Goal: Transaction & Acquisition: Purchase product/service

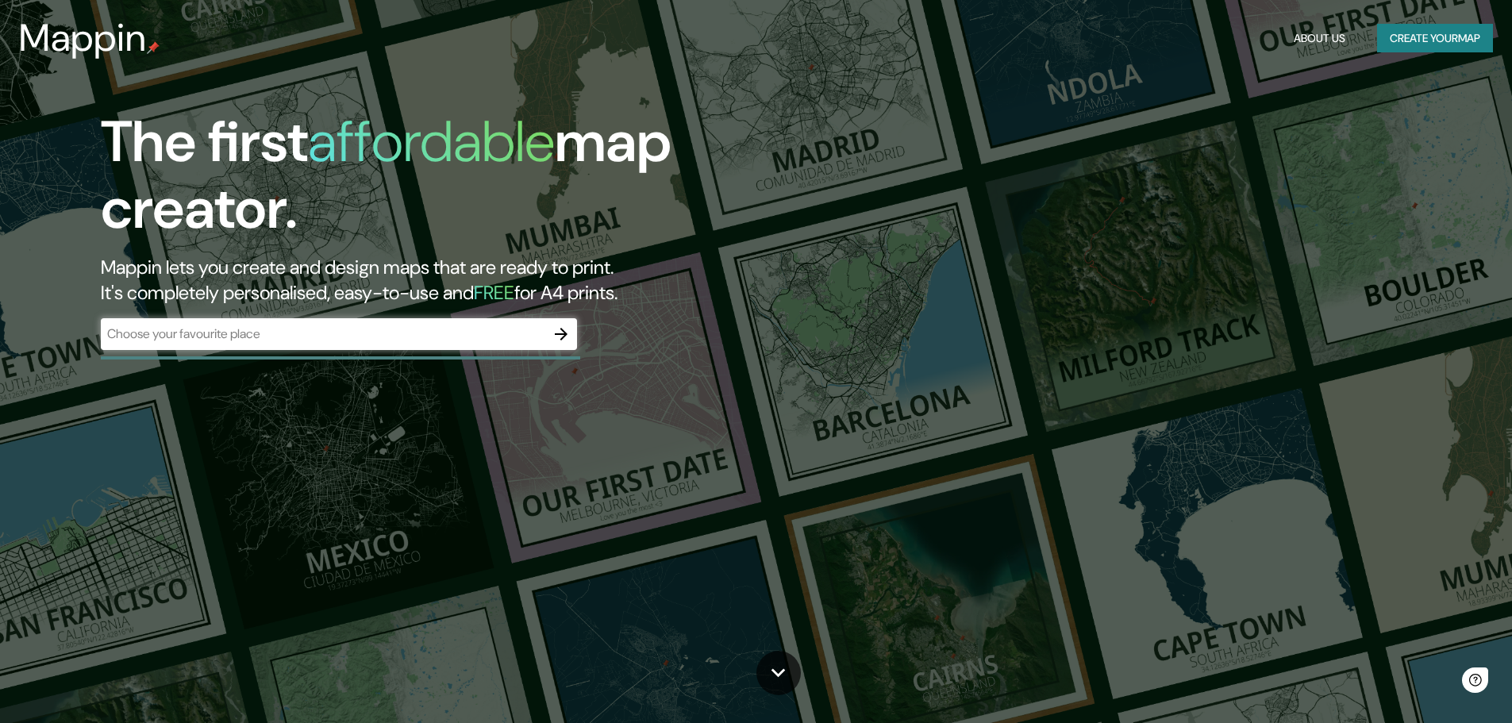
click at [284, 349] on div "​" at bounding box center [339, 334] width 476 height 32
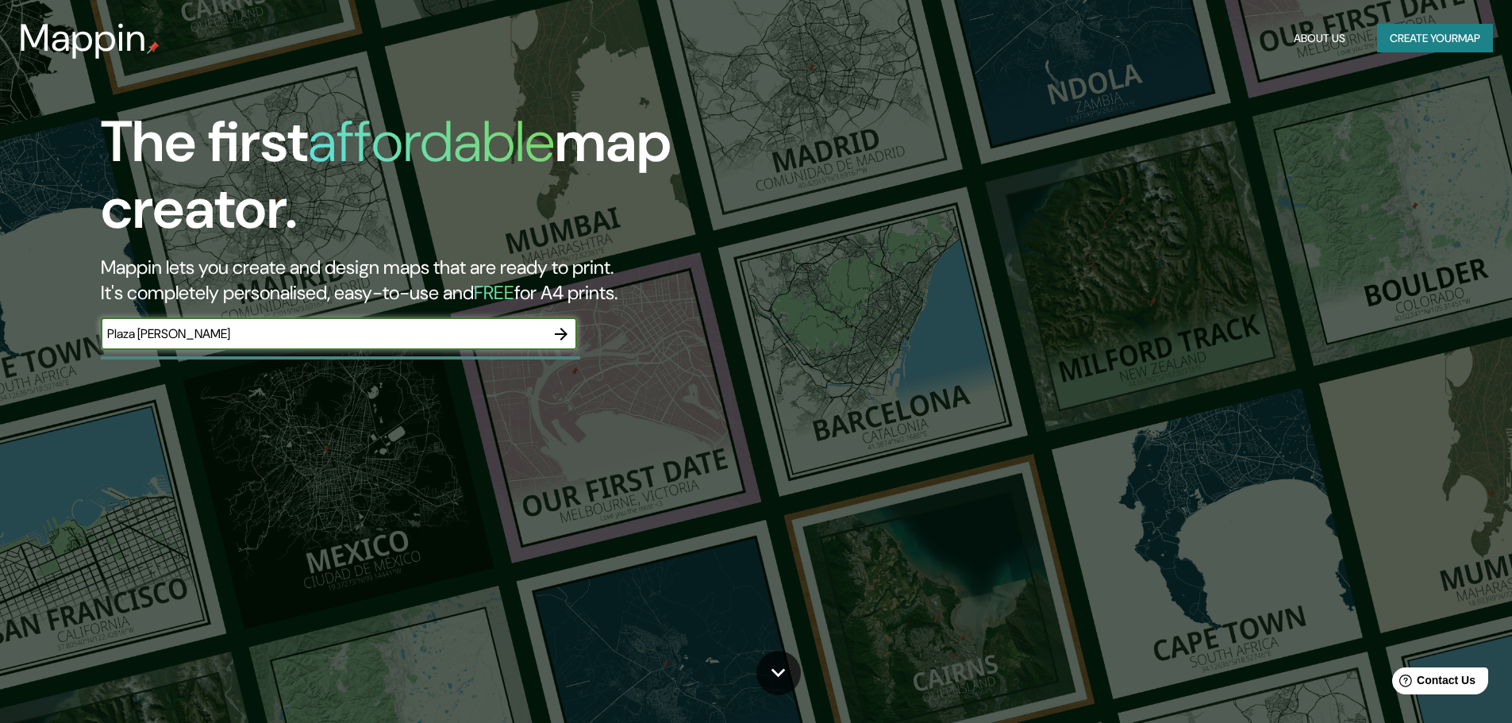
type input "Plaza [PERSON_NAME]"
click at [325, 343] on input "Plaza [PERSON_NAME]" at bounding box center [323, 334] width 444 height 18
click at [322, 343] on input "Plaza [PERSON_NAME]" at bounding box center [323, 334] width 444 height 18
click at [194, 330] on input "Plaza [PERSON_NAME]" at bounding box center [323, 334] width 444 height 18
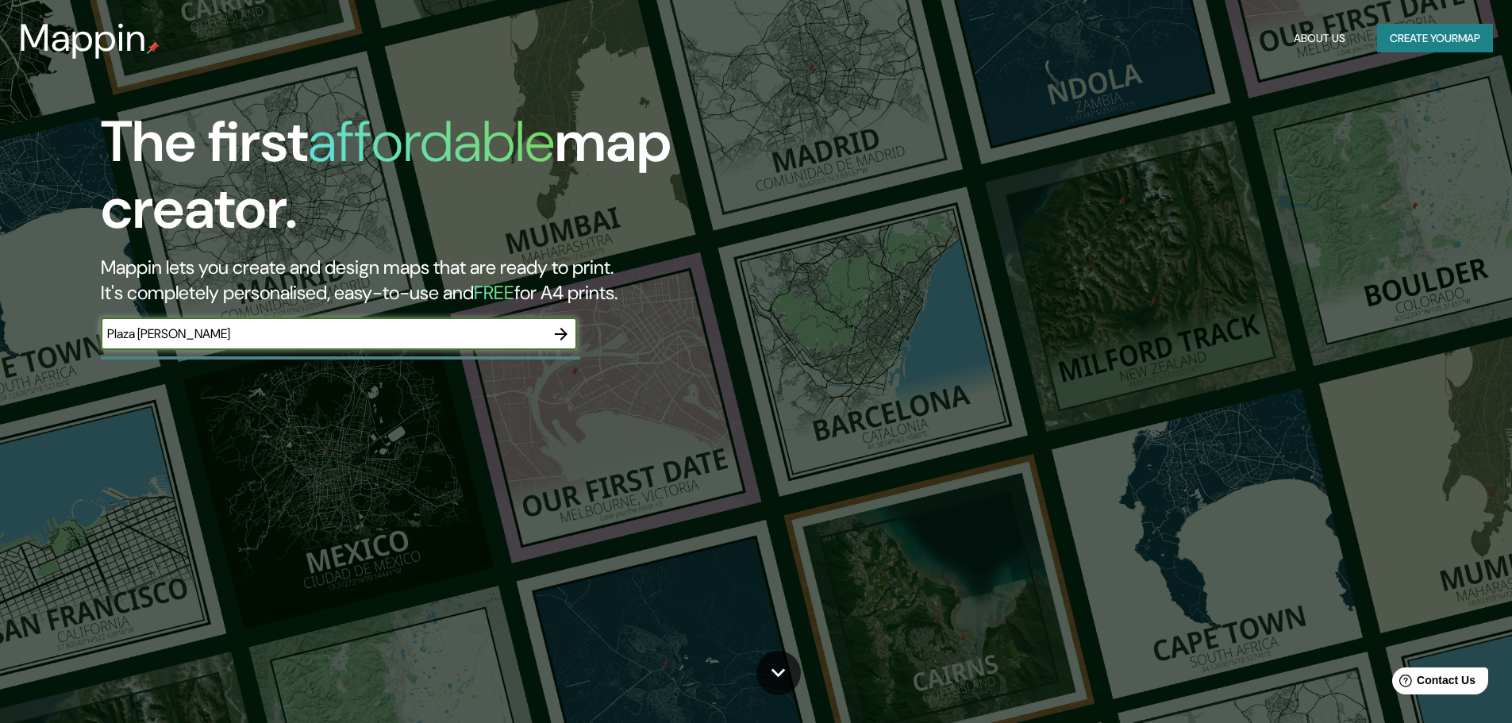
click at [194, 330] on input "Plaza [PERSON_NAME]" at bounding box center [323, 334] width 444 height 18
click at [290, 359] on div at bounding box center [340, 357] width 479 height 3
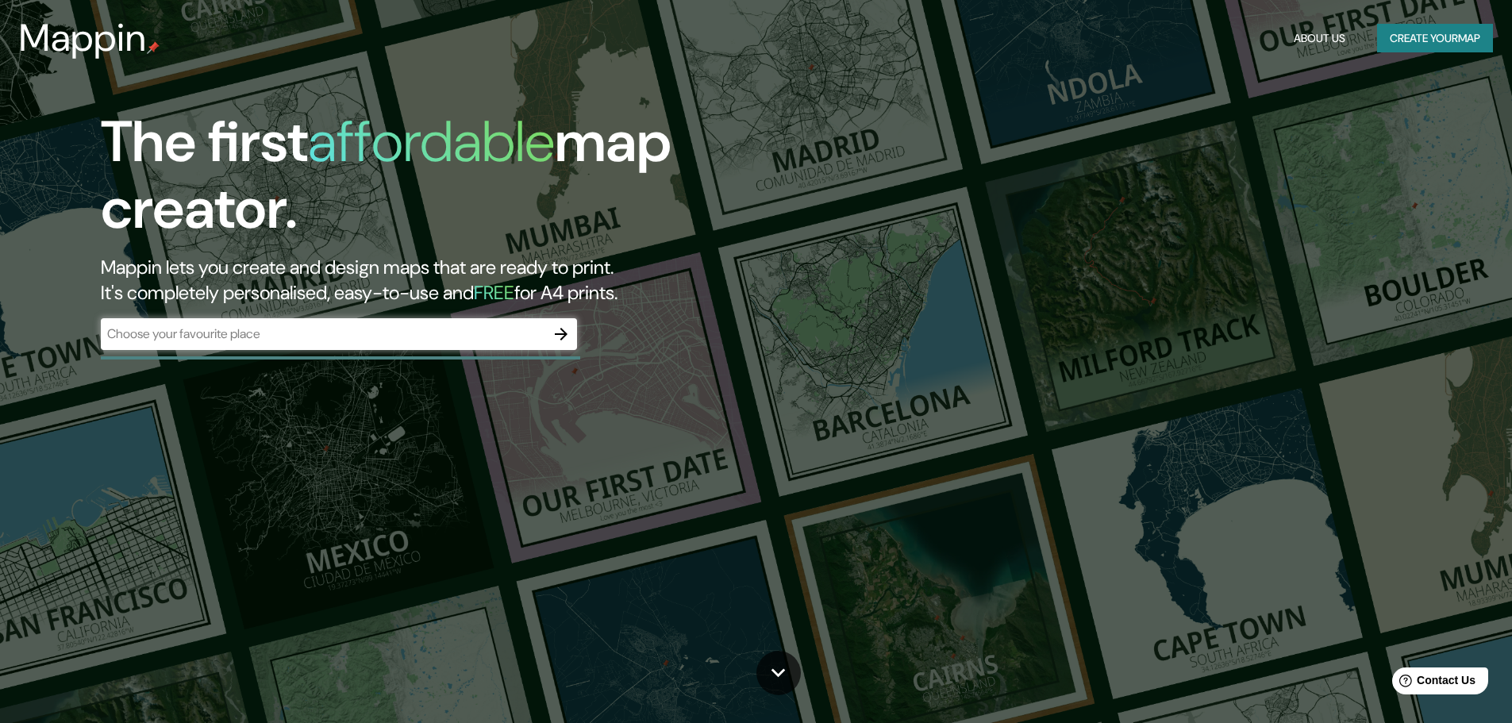
click at [275, 336] on input "text" at bounding box center [323, 334] width 444 height 18
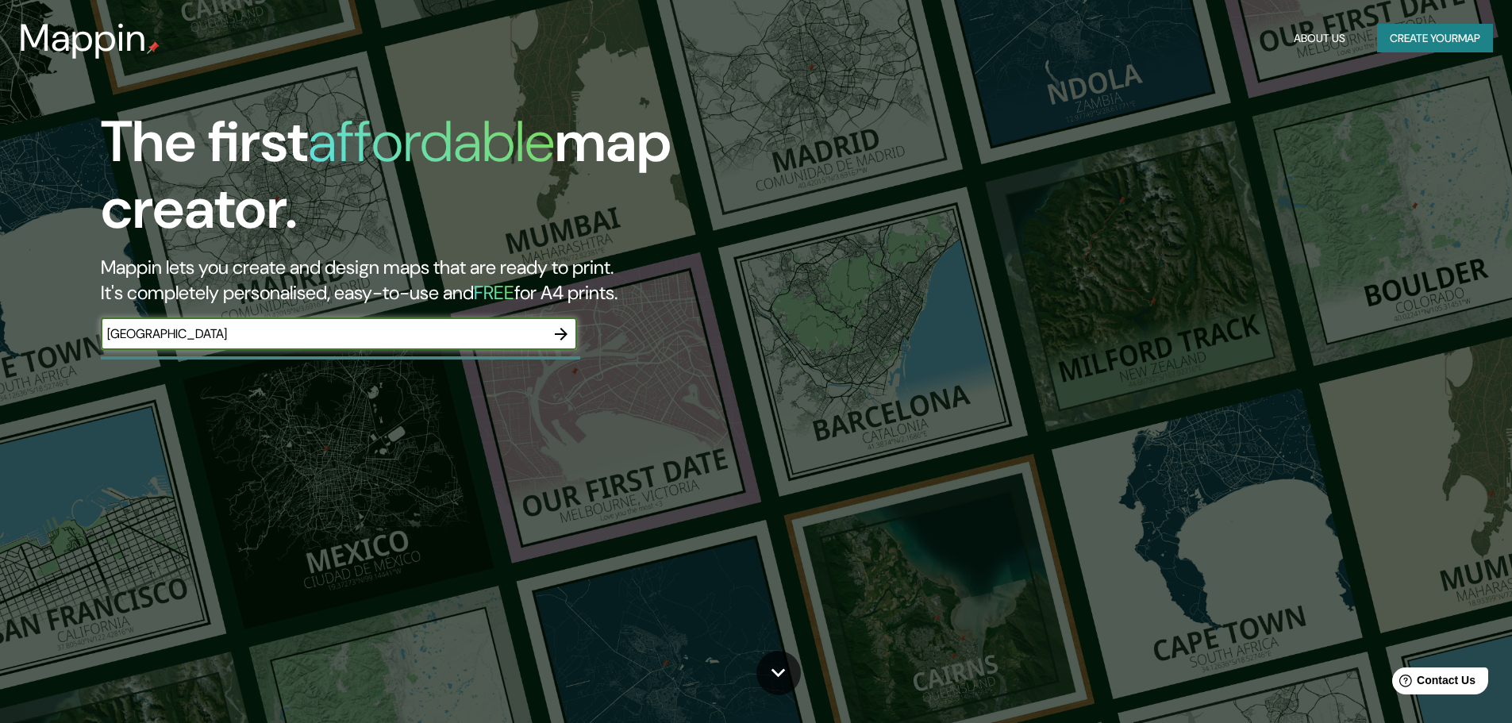
type input "[GEOGRAPHIC_DATA]"
click at [564, 331] on icon "button" at bounding box center [561, 334] width 13 height 13
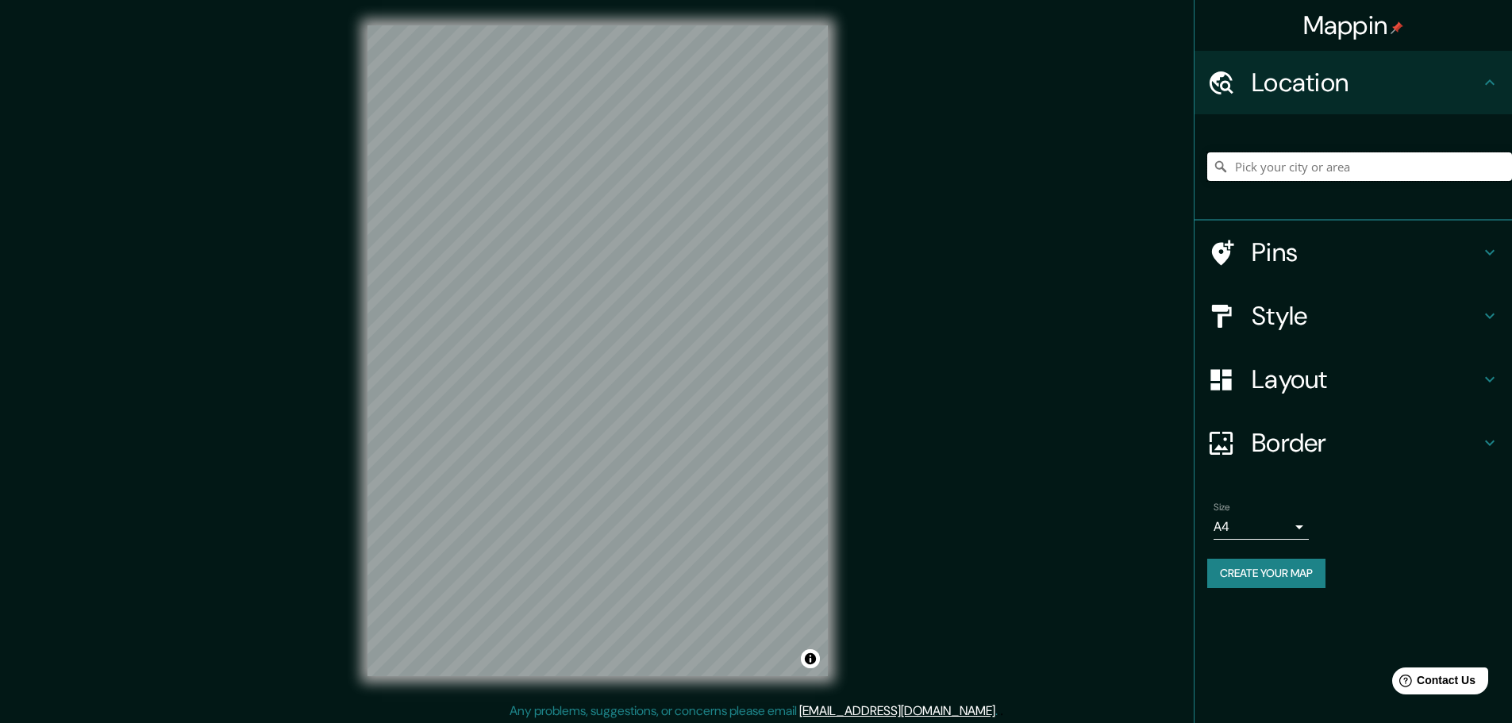
click at [1284, 162] on input "Pick your city or area" at bounding box center [1359, 166] width 305 height 29
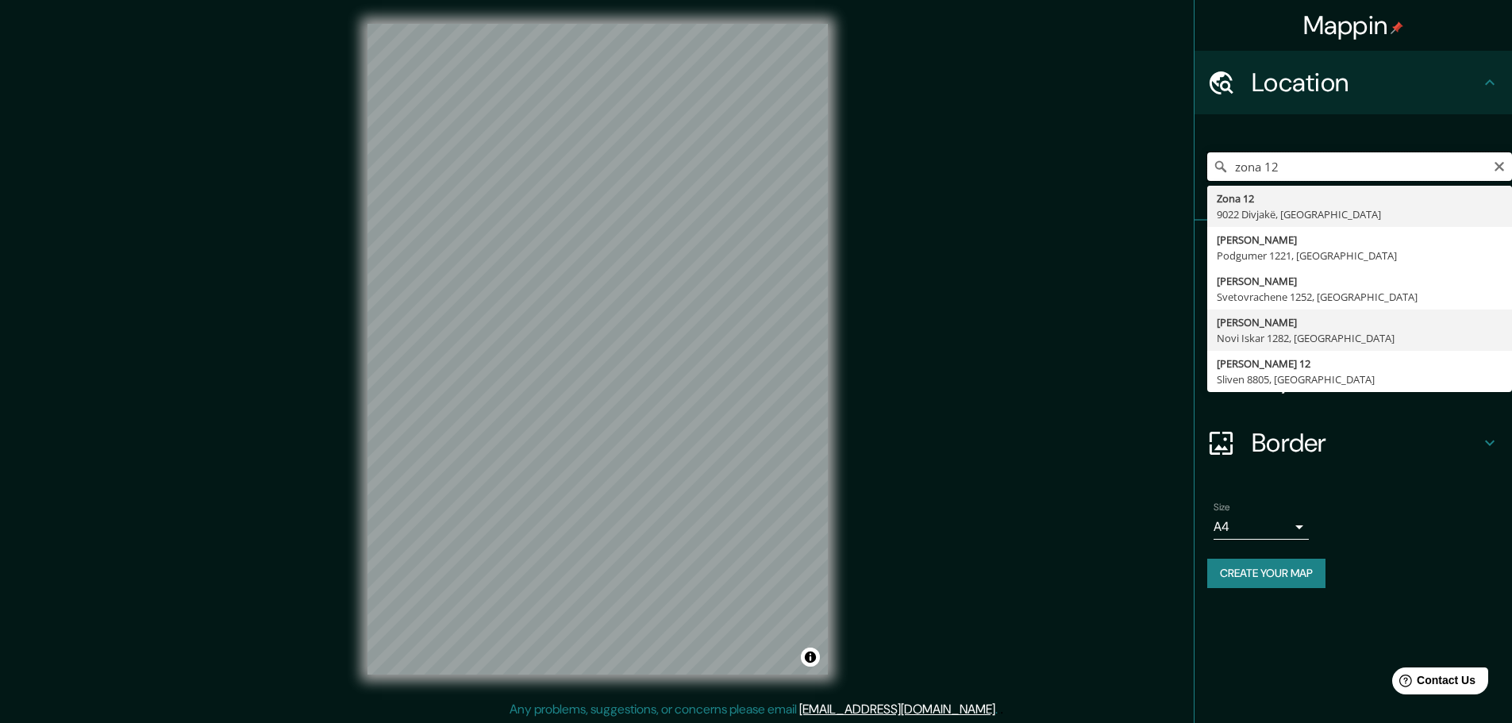
scroll to position [4, 0]
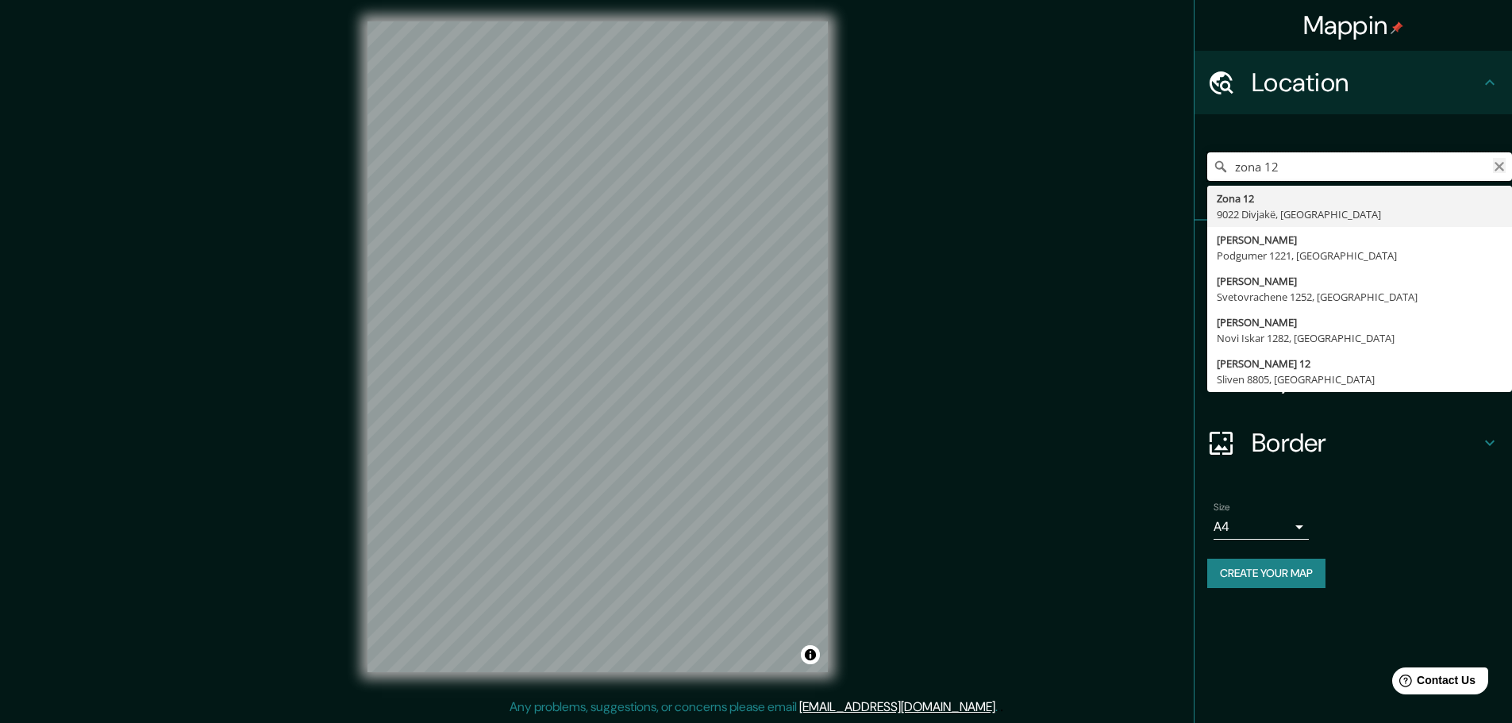
type input "zona 12"
click at [1502, 160] on button "Clear" at bounding box center [1499, 165] width 13 height 15
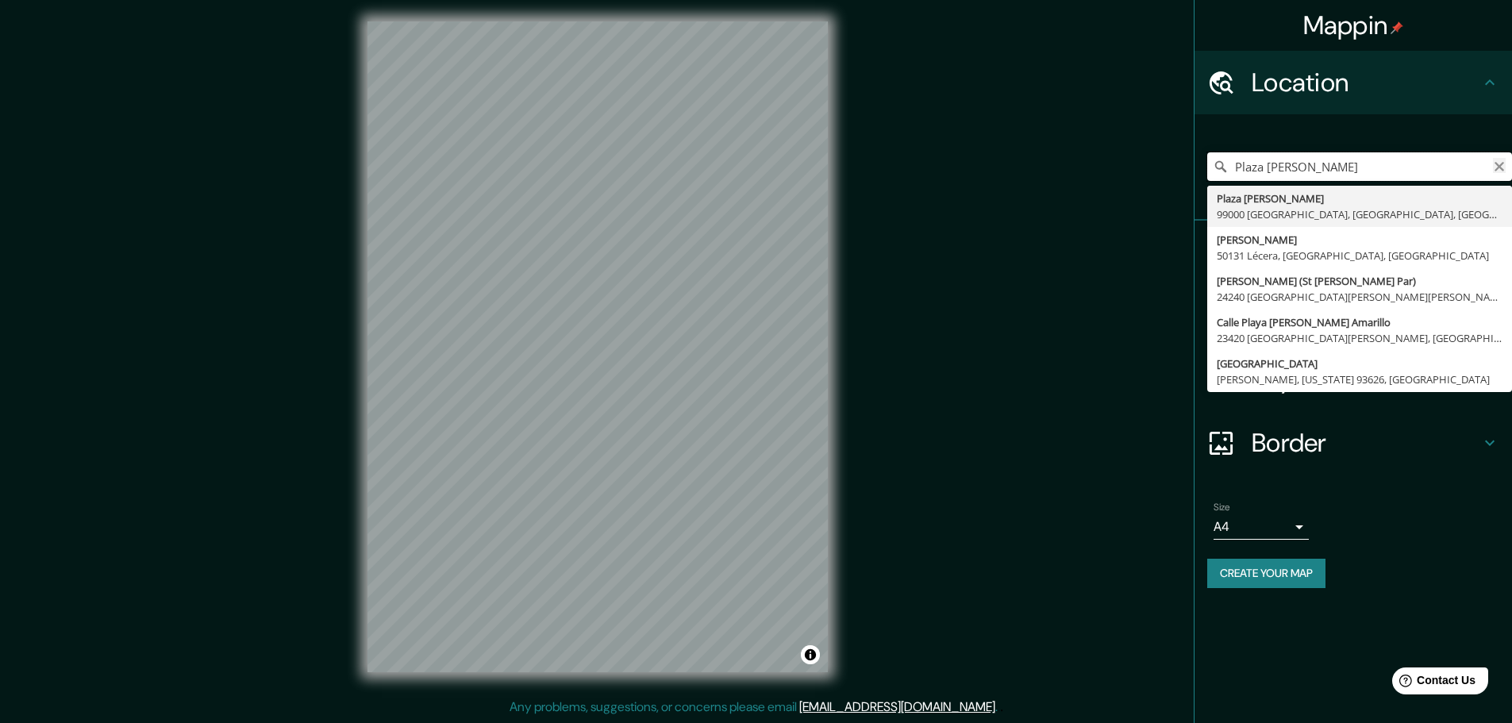
type input "Plaza [PERSON_NAME]"
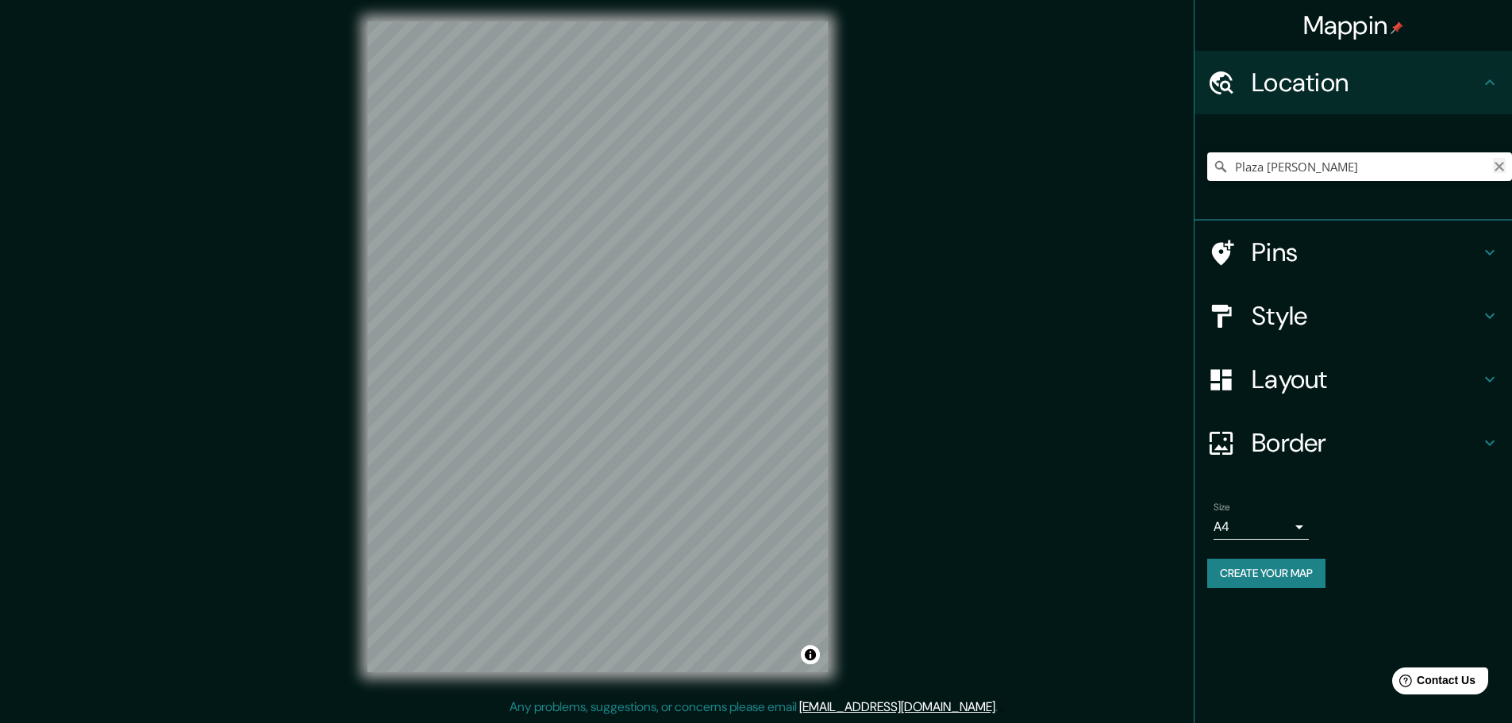
click at [1495, 168] on icon "Clear" at bounding box center [1499, 166] width 13 height 13
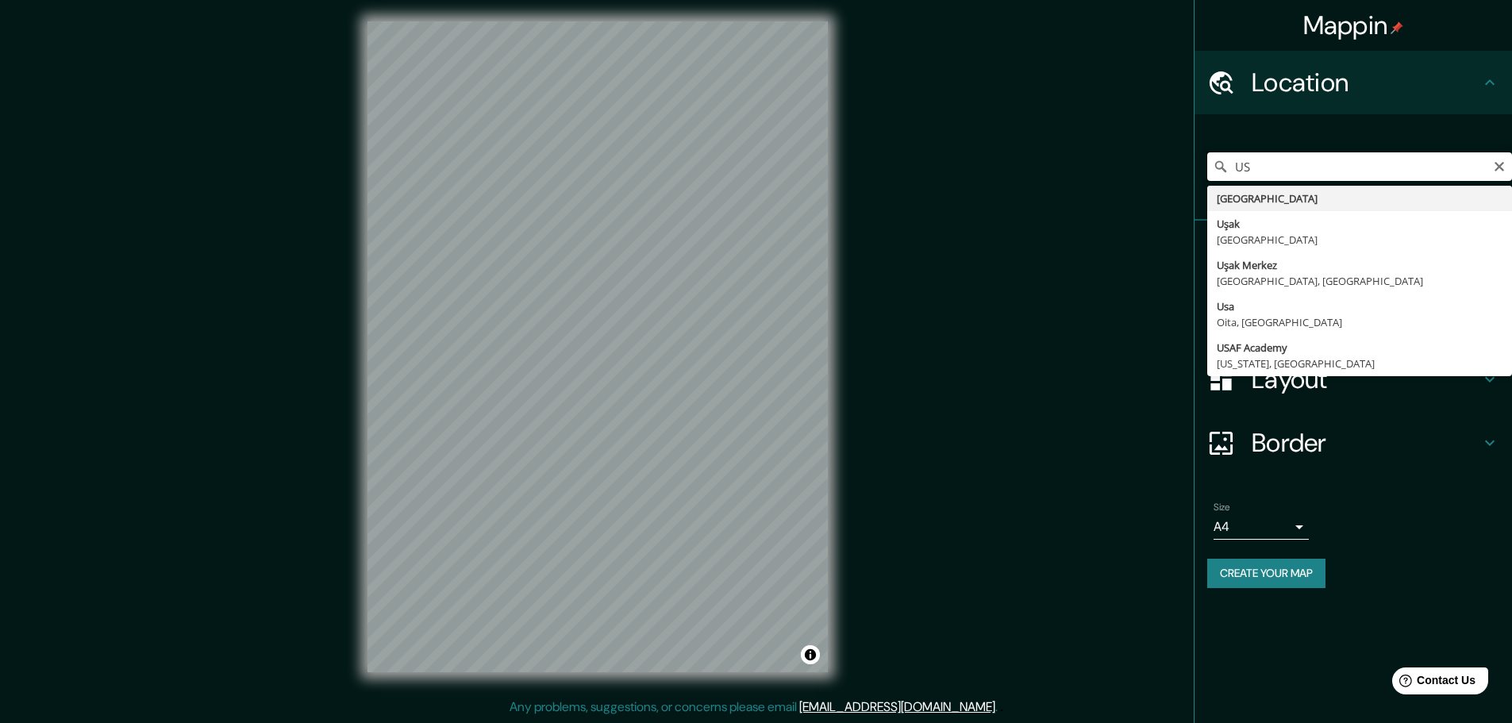
type input "U"
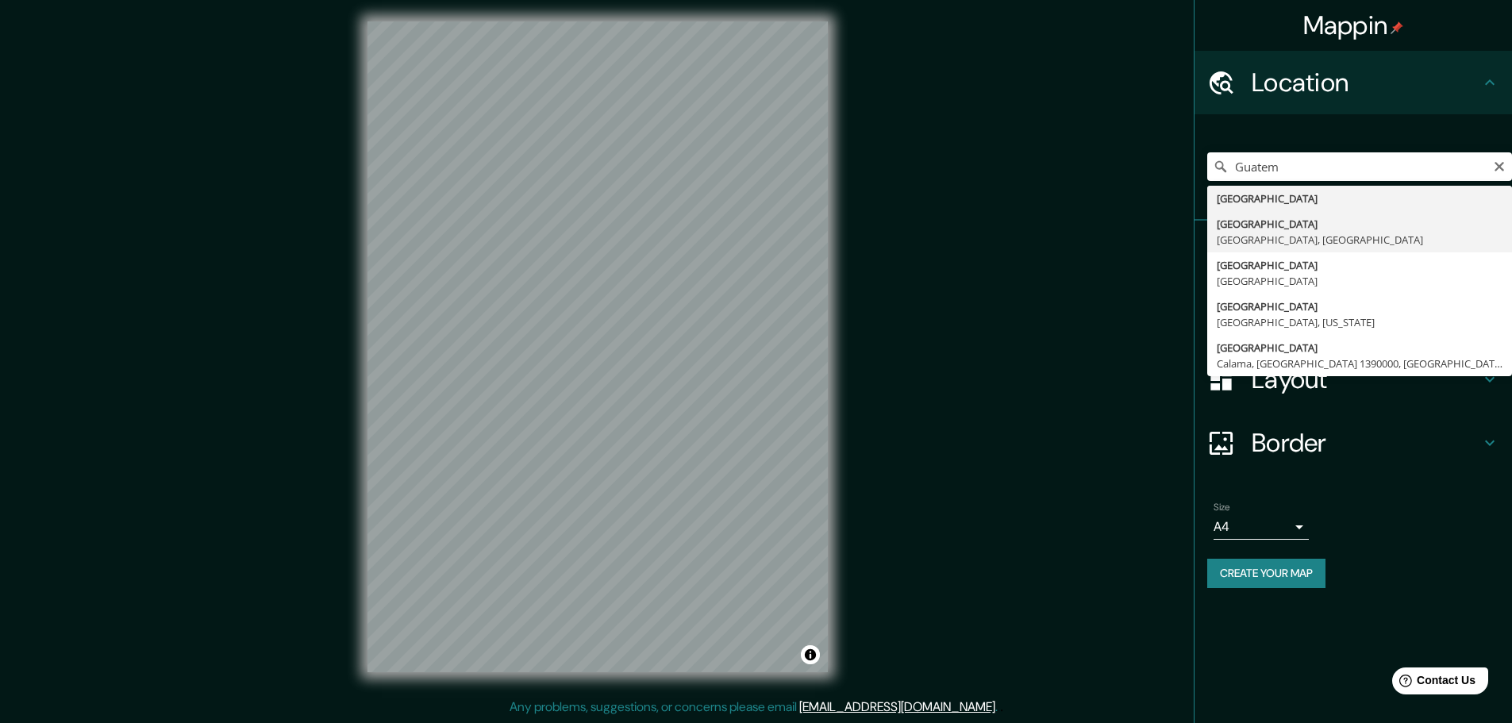
type input "[GEOGRAPHIC_DATA], [GEOGRAPHIC_DATA], [GEOGRAPHIC_DATA]"
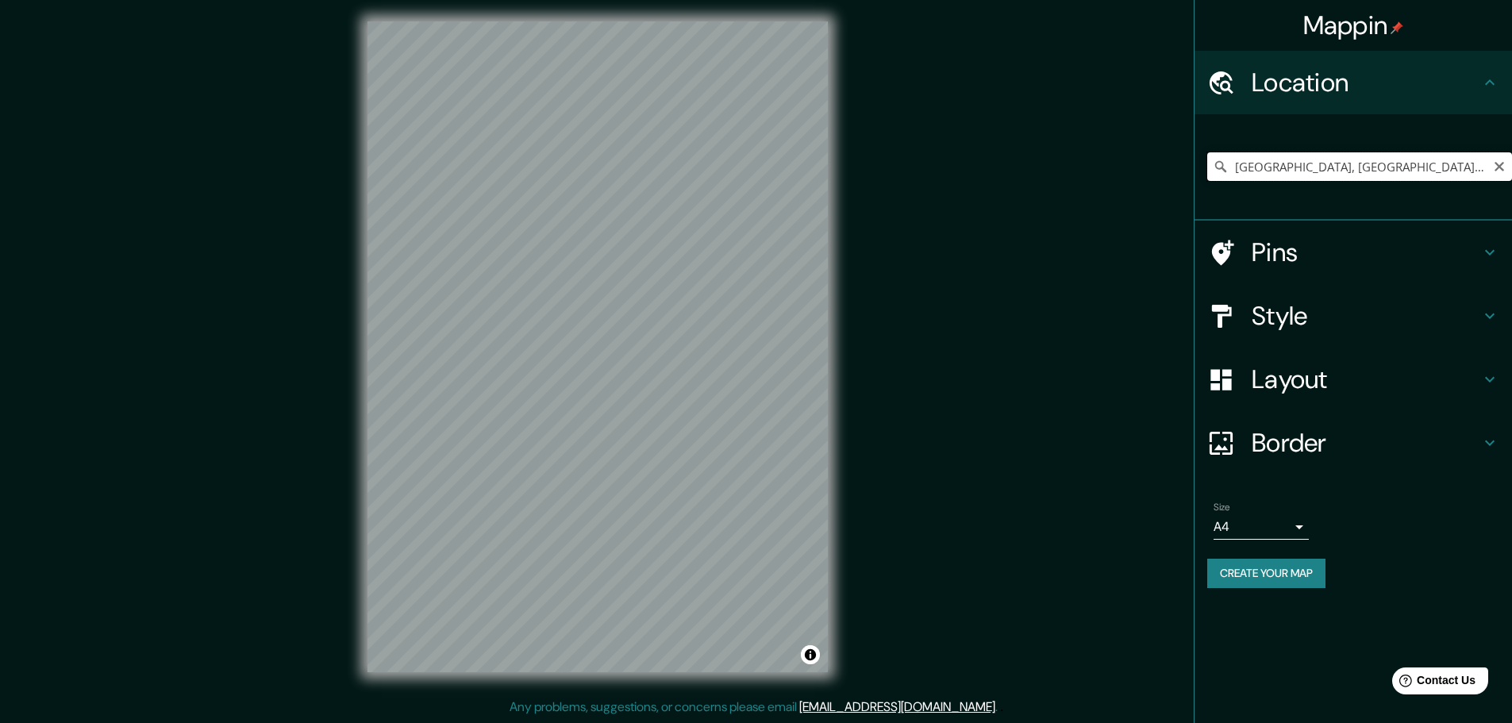
click at [1455, 161] on input "[GEOGRAPHIC_DATA], [GEOGRAPHIC_DATA], [GEOGRAPHIC_DATA]" at bounding box center [1359, 166] width 305 height 29
click at [1502, 168] on icon "Clear" at bounding box center [1499, 167] width 10 height 10
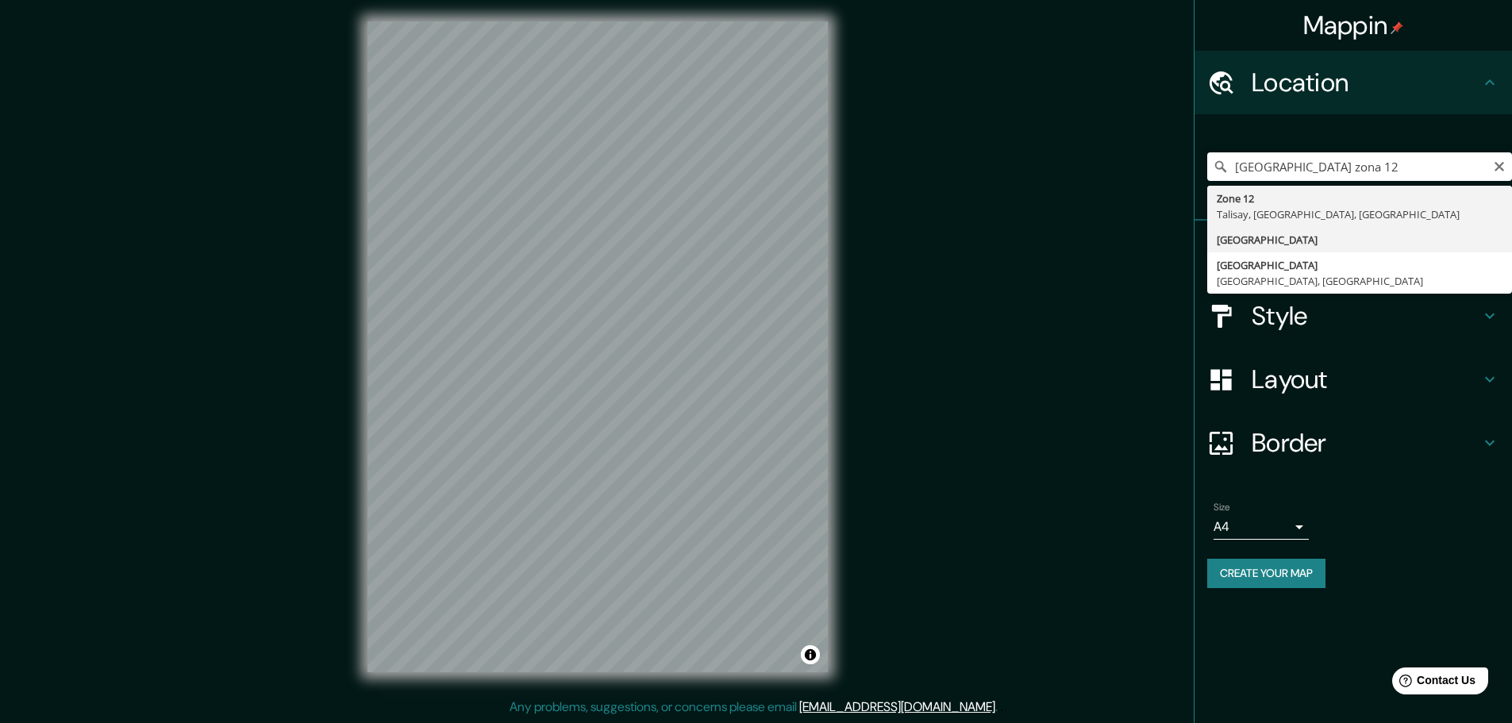
type input "[GEOGRAPHIC_DATA]"
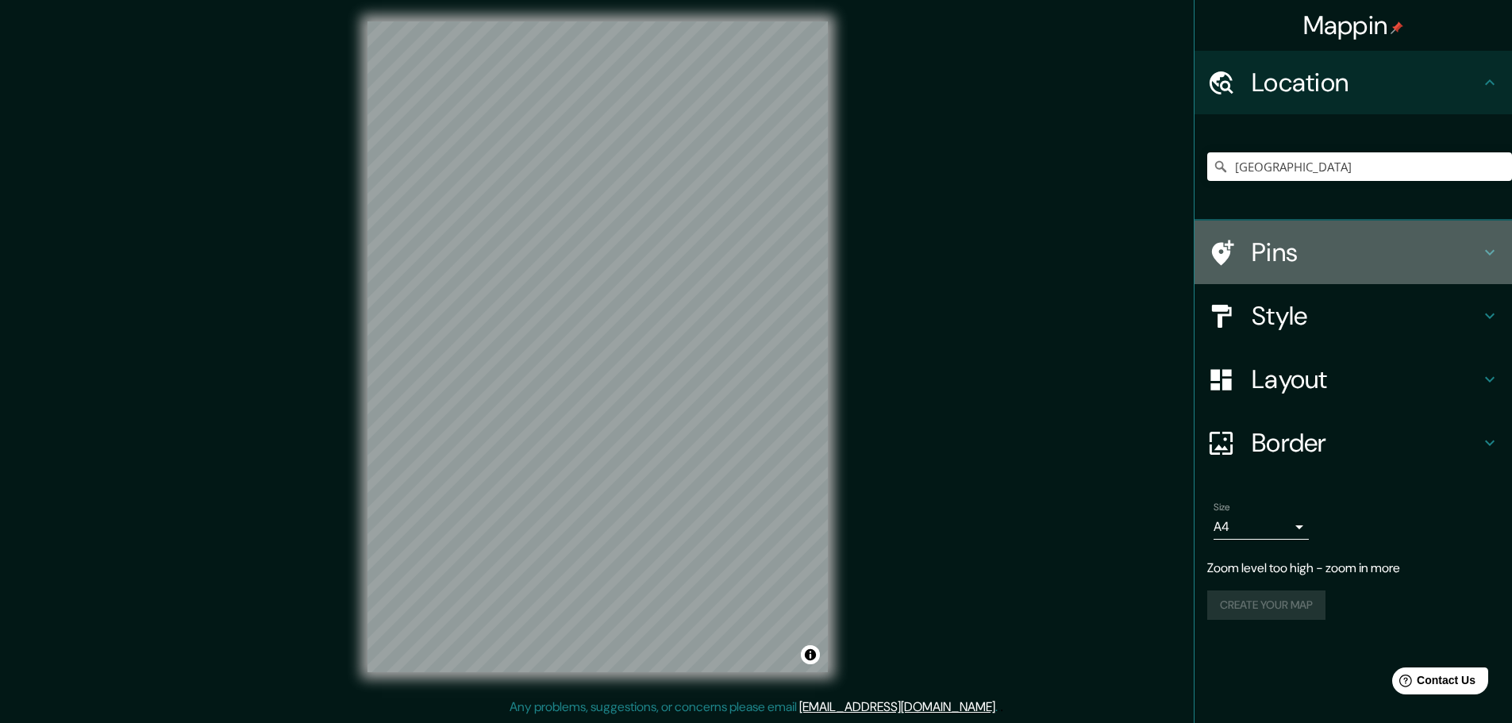
click at [1317, 255] on h4 "Pins" at bounding box center [1366, 252] width 229 height 32
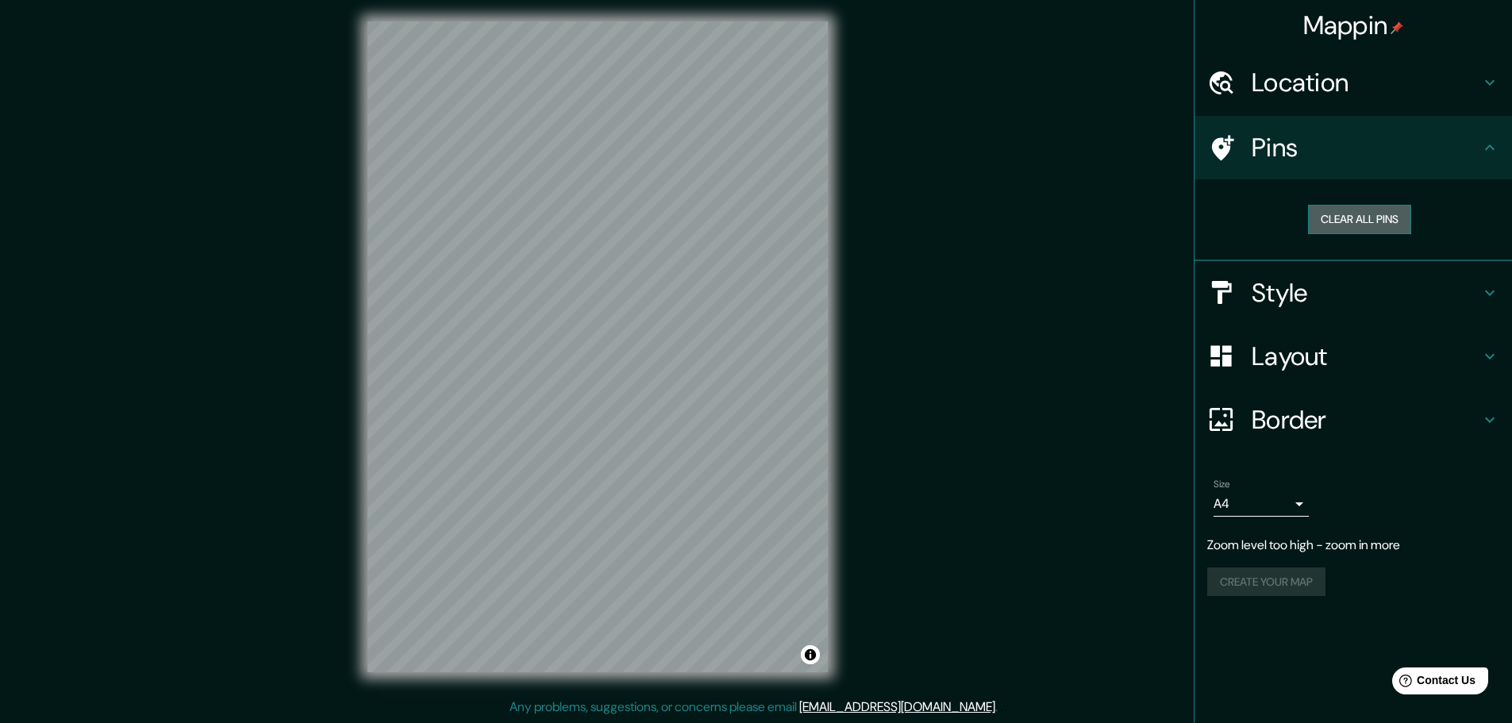
click at [1350, 231] on button "Clear all pins" at bounding box center [1359, 219] width 103 height 29
